Goal: Navigation & Orientation: Find specific page/section

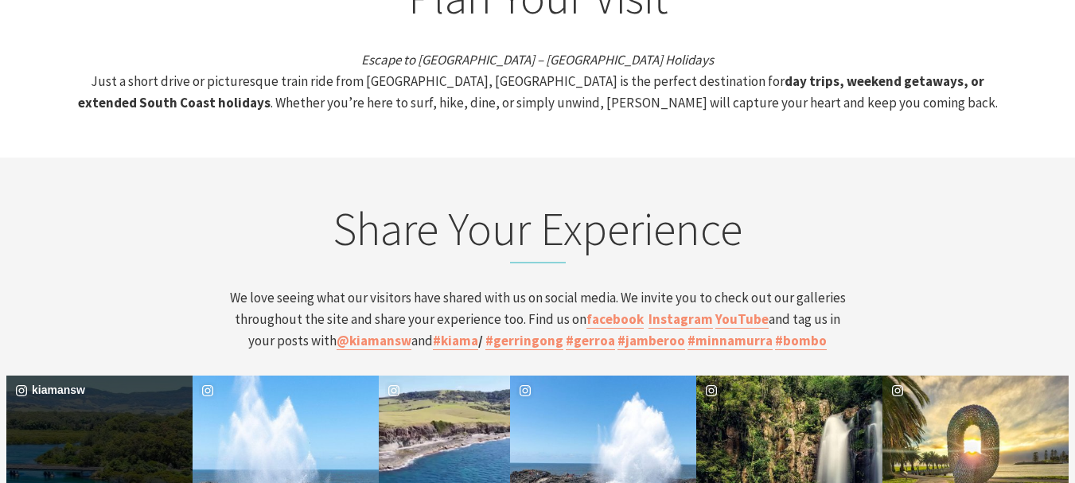
scroll to position [5808, 0]
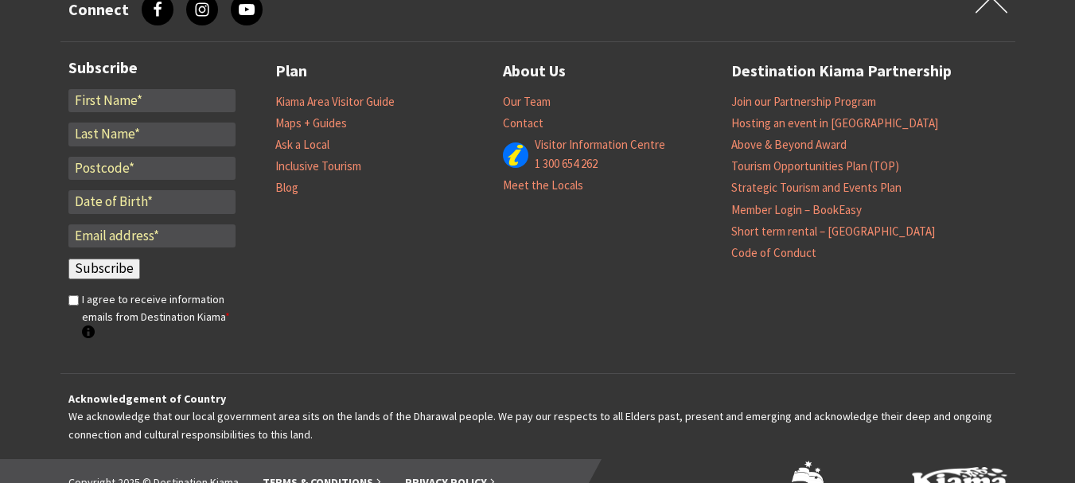
scroll to position [5484, 0]
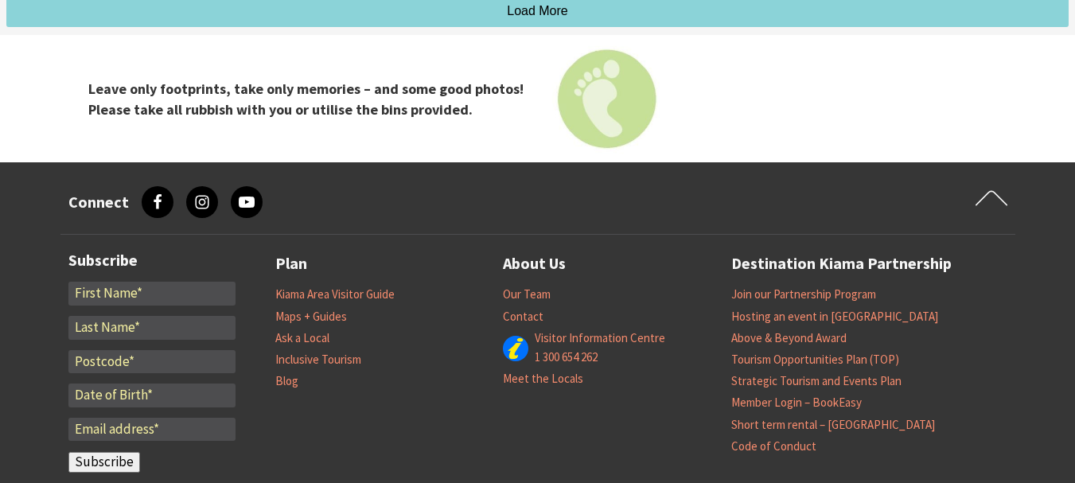
scroll to position [5490, 0]
